Goal: Task Accomplishment & Management: Use online tool/utility

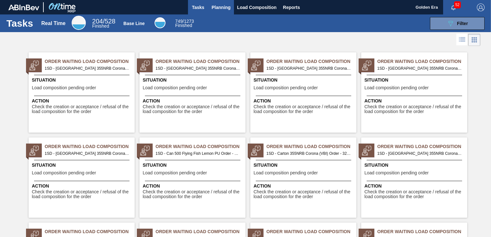
click at [219, 6] on span "Planning" at bounding box center [221, 8] width 19 height 8
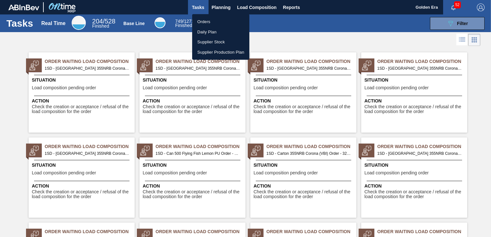
click at [212, 25] on li "Orders" at bounding box center [220, 22] width 57 height 10
click at [448, 22] on div "Orders Daily Plan Supplier Stock Supplier Production Plan" at bounding box center [245, 118] width 491 height 237
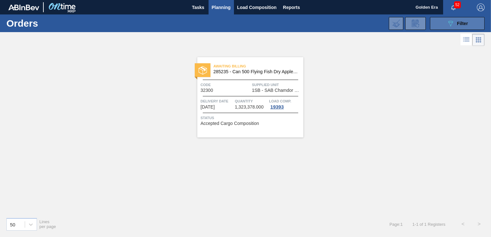
click at [461, 24] on span "Filter" at bounding box center [462, 23] width 11 height 5
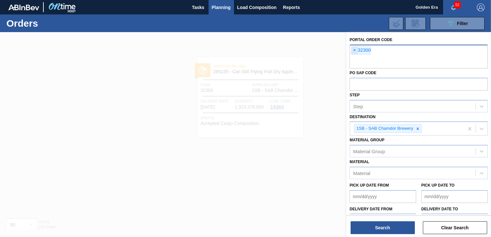
click at [354, 50] on span "×" at bounding box center [354, 51] width 6 height 8
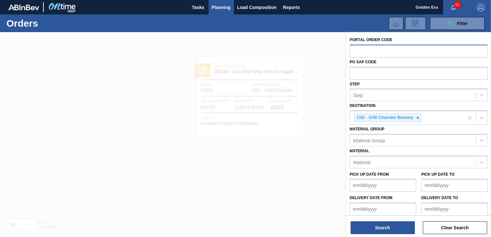
click at [356, 54] on input "text" at bounding box center [418, 51] width 138 height 12
click at [419, 118] on icon at bounding box center [417, 118] width 4 height 4
type input "32312"
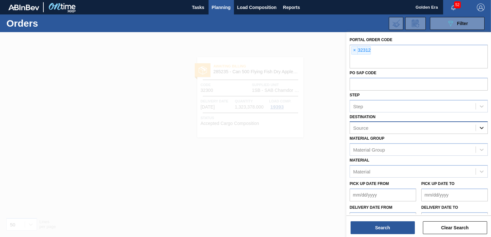
click at [476, 129] on div at bounding box center [482, 128] width 12 height 12
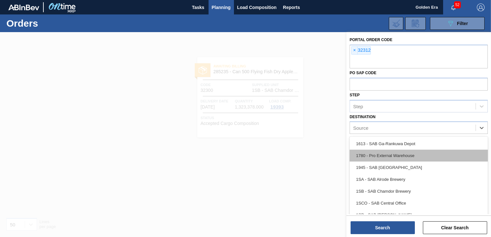
scroll to position [32, 0]
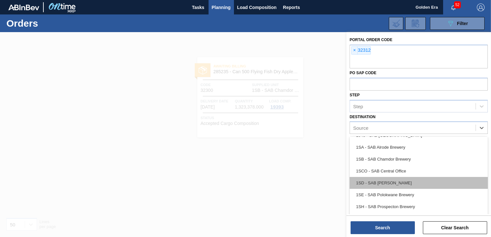
click at [419, 180] on div "1SD - SAB [PERSON_NAME]" at bounding box center [418, 183] width 138 height 12
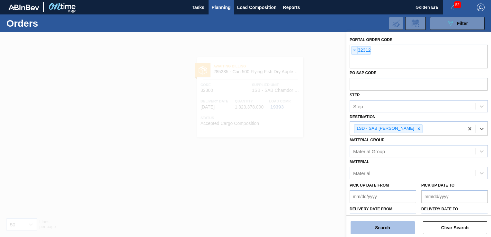
click at [394, 227] on button "Search" at bounding box center [382, 227] width 64 height 13
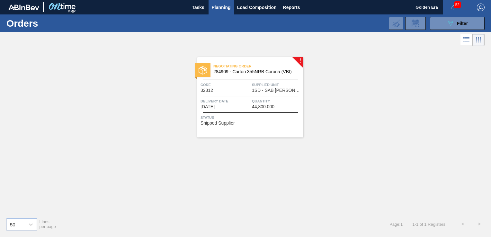
click at [271, 120] on span "Status" at bounding box center [250, 117] width 101 height 6
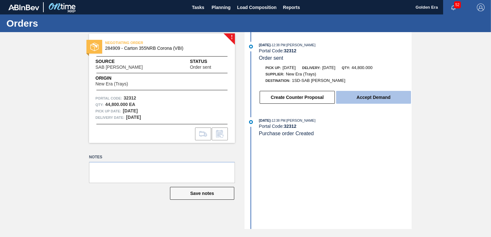
click at [381, 96] on button "Accept Demand" at bounding box center [373, 97] width 75 height 13
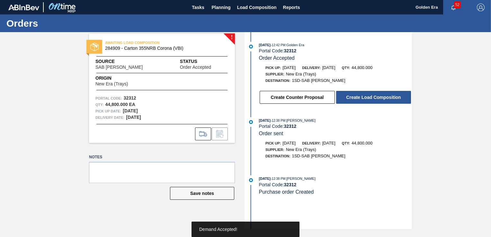
click at [381, 96] on button "Create Load Composition" at bounding box center [373, 97] width 75 height 13
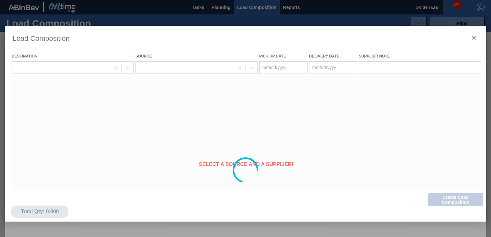
type Date "[DATE]"
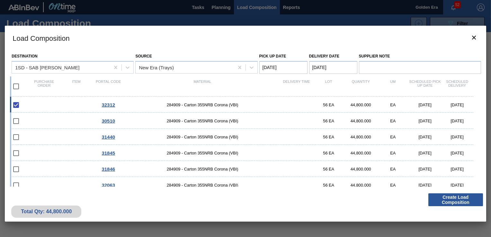
click at [450, 200] on button "Create Load Composition" at bounding box center [455, 199] width 55 height 13
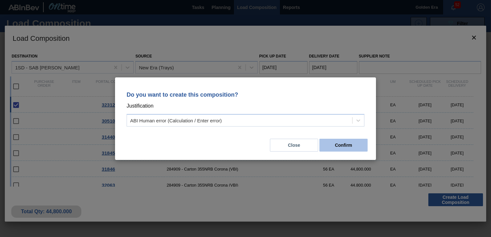
click at [348, 145] on button "Confirm" at bounding box center [343, 145] width 48 height 13
